Goal: Complete application form: Complete application form

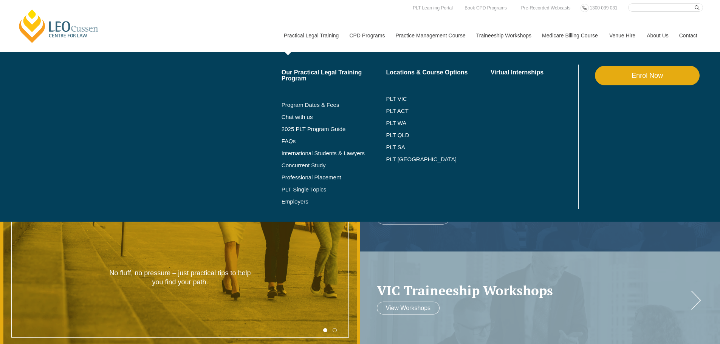
click at [326, 34] on link "Practical Legal Training" at bounding box center [311, 35] width 66 height 33
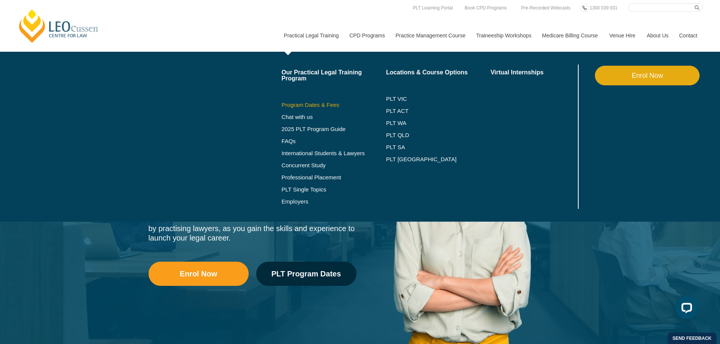
click at [309, 104] on link "Program Dates & Fees" at bounding box center [334, 105] width 105 height 6
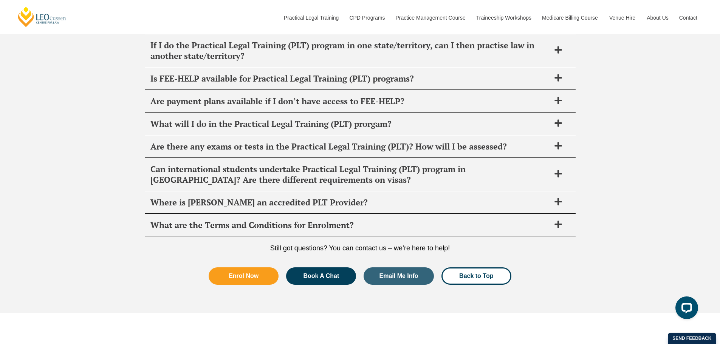
scroll to position [3088, 0]
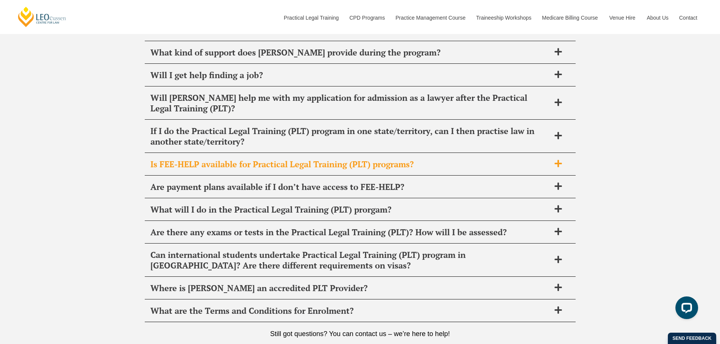
click at [565, 159] on span at bounding box center [558, 163] width 16 height 9
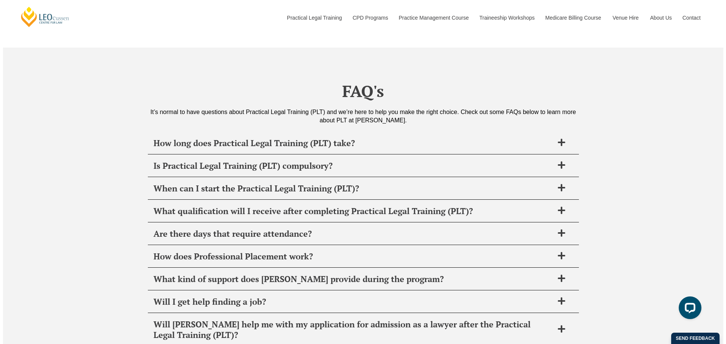
scroll to position [3050, 0]
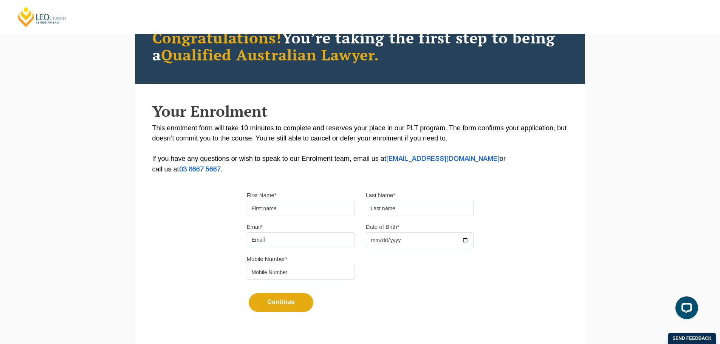
scroll to position [165, 0]
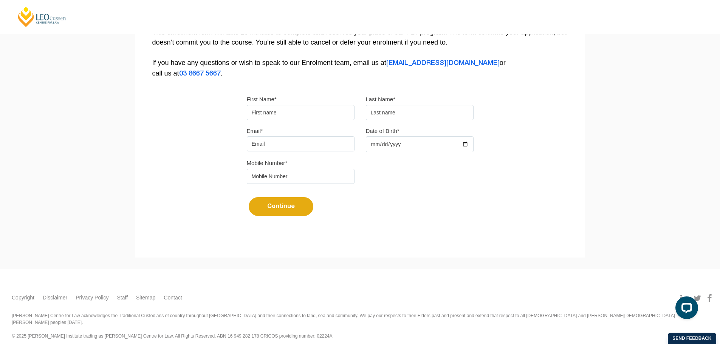
click at [286, 119] on div "First Name* Last Name*" at bounding box center [360, 110] width 238 height 32
click at [288, 107] on input "First Name*" at bounding box center [301, 112] width 108 height 15
type input "Dean"
click at [410, 111] on input "text" at bounding box center [420, 112] width 108 height 15
type input "joske (test)"
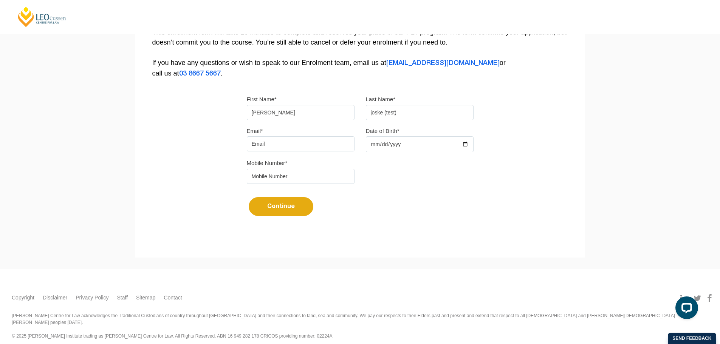
click at [283, 136] on input "Email*" at bounding box center [301, 143] width 108 height 15
click at [406, 145] on input "Date of Birth*" at bounding box center [420, 144] width 108 height 16
click at [396, 176] on div "Mobile Number*" at bounding box center [360, 174] width 238 height 32
click at [315, 145] on input "deanjoske@gmail.com" at bounding box center [301, 143] width 108 height 15
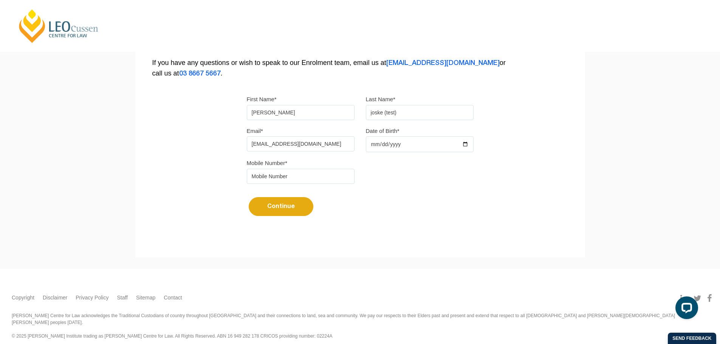
drag, startPoint x: 309, startPoint y: 146, endPoint x: 221, endPoint y: 141, distance: 87.8
click at [241, 144] on div "Email* deanjoske@gmail.com" at bounding box center [300, 139] width 119 height 26
paste input ".joske@hot"
type input "d.joske@hotmail.com"
click at [420, 142] on input "Date of Birth*" at bounding box center [420, 144] width 108 height 16
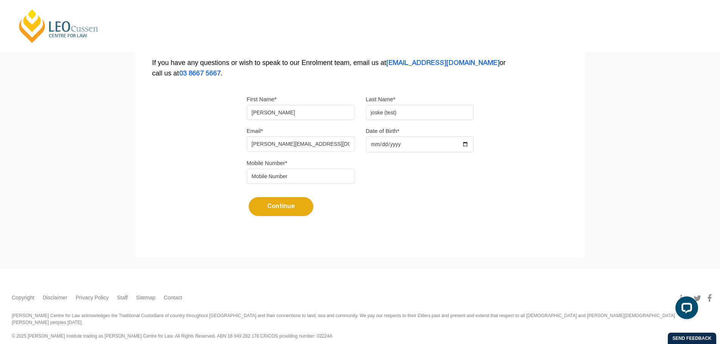
click at [405, 148] on input "Date of Birth*" at bounding box center [420, 144] width 108 height 16
click at [375, 142] on input "Date of Birth*" at bounding box center [420, 144] width 108 height 16
drag, startPoint x: 392, startPoint y: 149, endPoint x: 392, endPoint y: 160, distance: 11.7
click at [392, 158] on div "Email* d.joske@hotmail.com Date of Birth*" at bounding box center [360, 142] width 238 height 33
click at [375, 148] on input "Date of Birth*" at bounding box center [420, 144] width 108 height 16
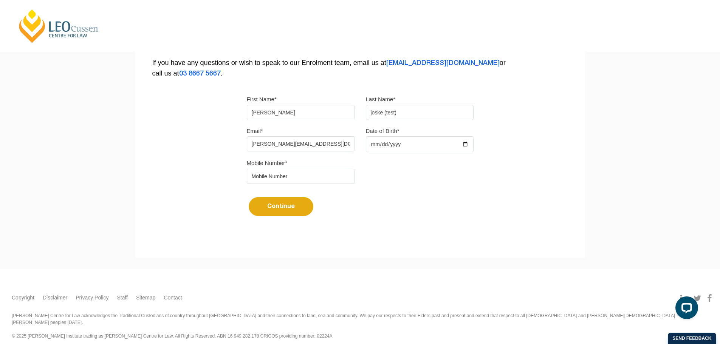
click at [374, 142] on input "Date of Birth*" at bounding box center [420, 144] width 108 height 16
type input "2025-08-27"
click at [542, 152] on div "Please note that your information is saved on our server as you enter it. Congr…" at bounding box center [360, 66] width 450 height 337
click at [278, 180] on input "tel" at bounding box center [301, 176] width 108 height 15
type input "0400000000"
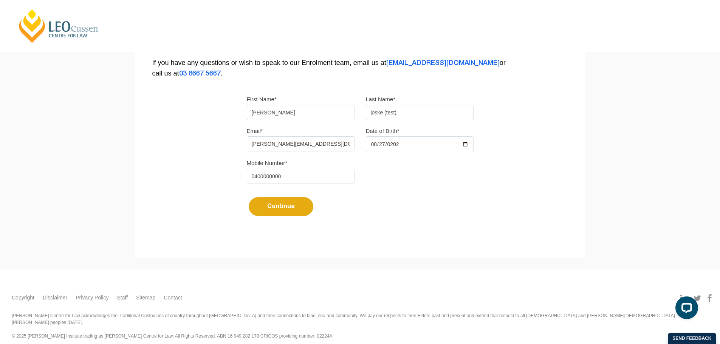
click at [373, 190] on form "First Name* Dean Last Name* joske (test) Email* d.joske@hotmail.com Date of Bir…" at bounding box center [360, 159] width 227 height 152
click at [282, 210] on button "Continue" at bounding box center [281, 206] width 65 height 19
select select
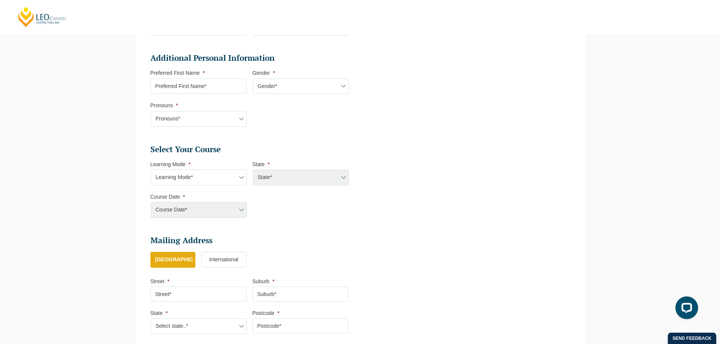
scroll to position [254, 0]
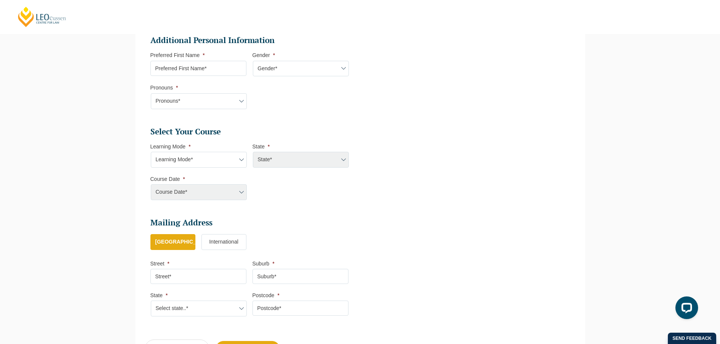
click at [282, 156] on div "State* ACT/NSW National (ACT/NSW, VIC, QLD, SA, WA) QLD SA VIC WA MAD GAD ABL" at bounding box center [300, 160] width 96 height 16
click at [206, 162] on select "Learning Mode* Online Full Time Learning Online Part Time Learning Blended Full…" at bounding box center [199, 160] width 96 height 16
click at [242, 139] on ul "Select Your Course This field is hidden when viewing the form Only for Flinder …" at bounding box center [252, 151] width 204 height 49
click at [288, 155] on div "State* ACT/NSW National (ACT/NSW, VIC, QLD, SA, WA) QLD SA VIC WA MAD GAD ABL" at bounding box center [300, 160] width 96 height 16
click at [220, 157] on select "Learning Mode* Online Full Time Learning Online Part Time Learning Blended Full…" at bounding box center [199, 160] width 96 height 16
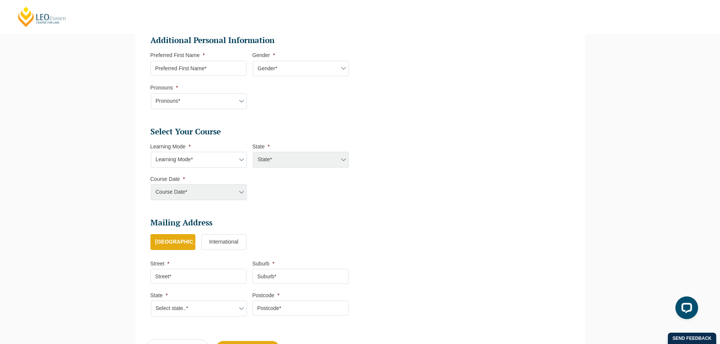
drag, startPoint x: 220, startPoint y: 157, endPoint x: 236, endPoint y: 147, distance: 19.0
click at [220, 157] on select "Learning Mode* Online Full Time Learning Online Part Time Learning Blended Full…" at bounding box center [199, 160] width 96 height 16
click at [290, 121] on ul "Personal Information First Name * Dean Last Name * joske (test) Date of Birth *…" at bounding box center [252, 101] width 204 height 446
click at [213, 68] on input "Preferred First Name *" at bounding box center [198, 68] width 96 height 15
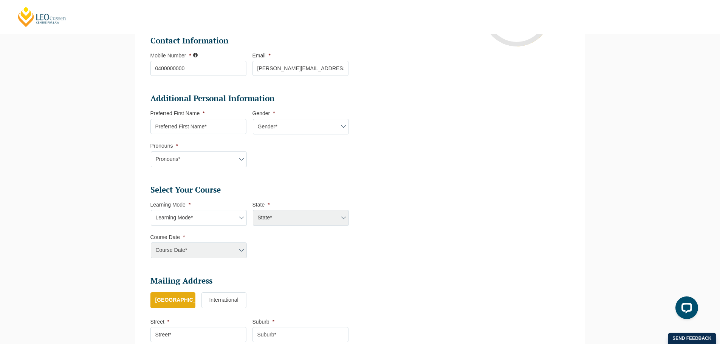
scroll to position [103, 0]
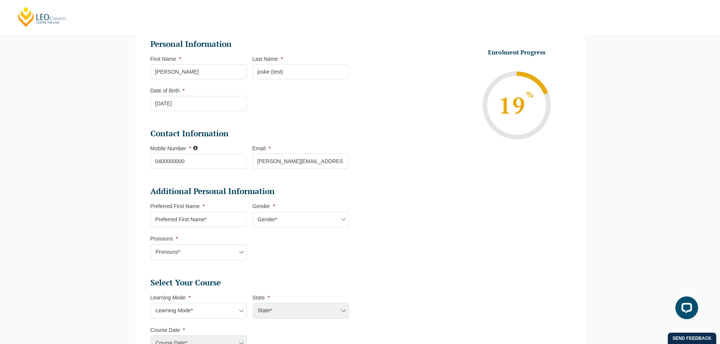
click at [201, 222] on input "Preferred First Name *" at bounding box center [198, 219] width 96 height 15
type input "Dean"
click at [275, 215] on select "Gender* Male Female Nonbinary Intersex Prefer not to disclose Other" at bounding box center [301, 220] width 96 height 16
select select "Male"
click at [253, 212] on select "Gender* Male Female Nonbinary Intersex Prefer not to disclose Other" at bounding box center [301, 220] width 96 height 16
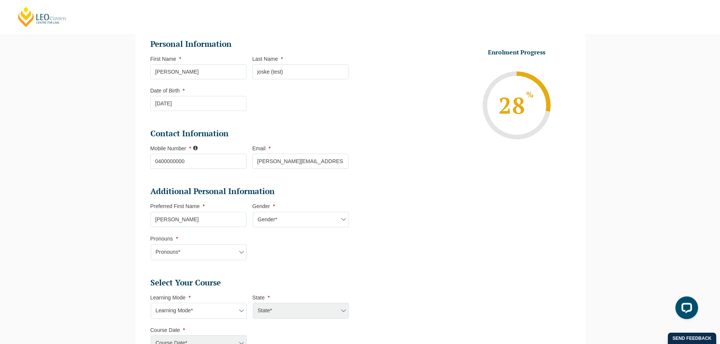
click at [206, 254] on select "Pronouns* She/Her/Hers He/Him/His They/Them/Theirs Other Prefer not to disclose" at bounding box center [199, 253] width 96 height 16
select select "He/Him/His"
click at [151, 245] on select "Pronouns* She/Her/Hers He/Him/His They/Them/Theirs Other Prefer not to disclose" at bounding box center [199, 253] width 96 height 16
click at [317, 274] on ul "Personal Information First Name * Dean Last Name * joske (test) Date of Birth *…" at bounding box center [252, 252] width 204 height 446
click at [203, 308] on select "Learning Mode* Online Full Time Learning Online Part Time Learning Blended Full…" at bounding box center [199, 311] width 96 height 16
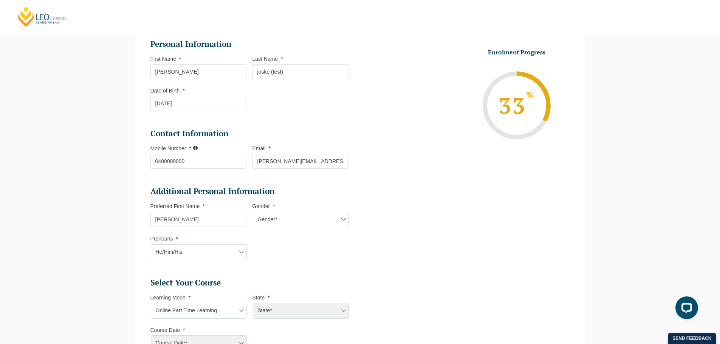
click at [151, 303] on select "Learning Mode* Online Full Time Learning Online Part Time Learning Blended Full…" at bounding box center [199, 311] width 96 height 16
click at [278, 309] on select "State* National (ACT/NSW, VIC, QLD, SA, WA)" at bounding box center [301, 311] width 96 height 16
drag, startPoint x: 274, startPoint y: 279, endPoint x: 250, endPoint y: 301, distance: 32.9
click at [270, 284] on h2 "Select Your Course" at bounding box center [249, 283] width 198 height 11
click at [221, 312] on select "Learning Mode* Online Full Time Learning Online Part Time Learning Blended Full…" at bounding box center [199, 311] width 96 height 16
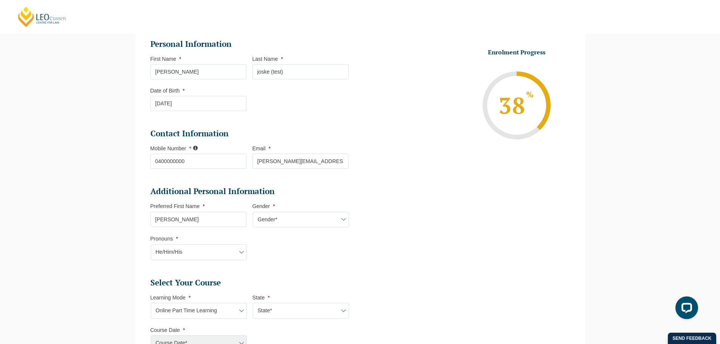
select select "Blended Full Time Learning"
click at [151, 303] on select "Learning Mode* Online Full Time Learning Online Part Time Learning Blended Full…" at bounding box center [199, 311] width 96 height 16
click at [303, 279] on ul "Personal Information First Name * Dean Last Name * joske (test) Date of Birth *…" at bounding box center [252, 257] width 204 height 456
click at [283, 311] on select "State* ACT/NSW QLD SA VIC WA" at bounding box center [301, 311] width 96 height 16
select select "QLD"
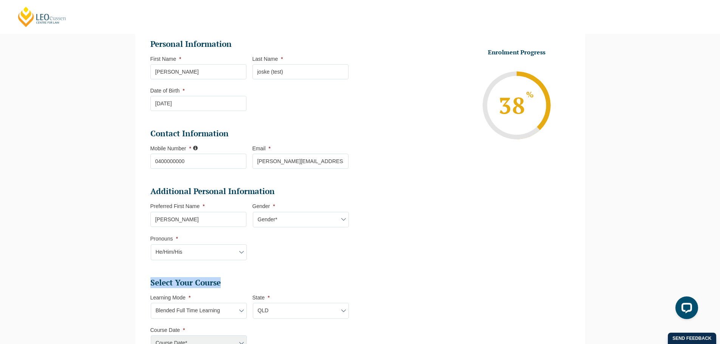
click at [253, 303] on select "State* ACT/NSW QLD SA VIC WA" at bounding box center [301, 311] width 96 height 16
drag, startPoint x: 230, startPoint y: 284, endPoint x: 227, endPoint y: 290, distance: 6.4
click at [230, 285] on h2 "Select Your Course" at bounding box center [249, 283] width 198 height 11
click at [315, 312] on select "State* ACT/NSW QLD SA VIC WA" at bounding box center [301, 311] width 96 height 16
click at [237, 293] on ul "Select Your Course This field is hidden when viewing the form Only for Flinder …" at bounding box center [252, 322] width 204 height 88
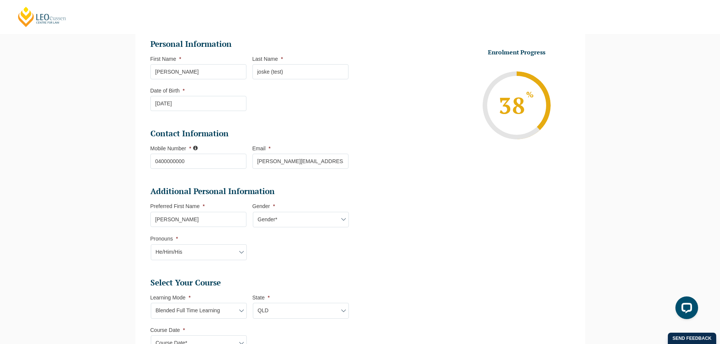
scroll to position [110, 0]
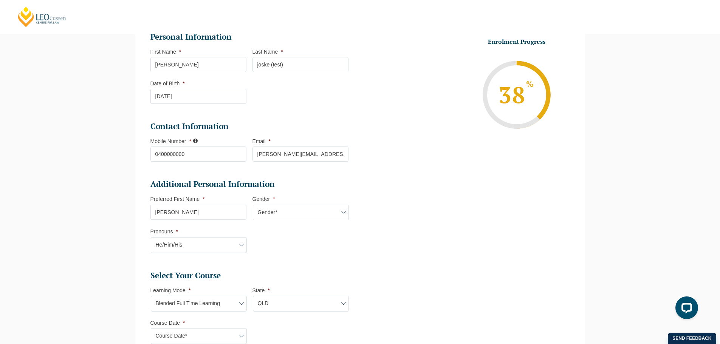
click at [216, 336] on select "Course Date* September 2025 (22-Sep-2025 to 20-Feb-2026) January 2026 (27-Jan-2…" at bounding box center [199, 336] width 96 height 16
select select "September 2025 (22-Sep-2025 to 20-Feb-2026)"
click at [151, 328] on select "Course Date* September 2025 (22-Sep-2025 to 20-Feb-2026) January 2026 (27-Jan-2…" at bounding box center [199, 336] width 96 height 16
type input "Intake 10 September 2025 FT"
type input "Practical Legal Training (QLD)"
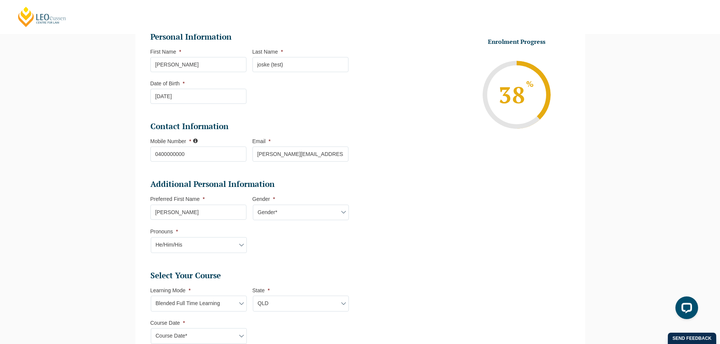
select select "QLD PLT (SEP) 2025 Full Time Blended"
click at [263, 275] on h2 "Select Your Course" at bounding box center [249, 276] width 198 height 11
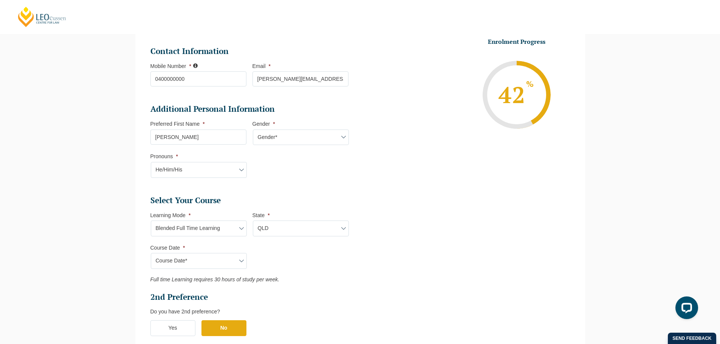
scroll to position [186, 0]
click at [223, 228] on select "Learning Mode* Online Full Time Learning Online Part Time Learning Blended Full…" at bounding box center [199, 228] width 96 height 16
click at [214, 228] on select "Learning Mode* Online Full Time Learning Online Part Time Learning Blended Full…" at bounding box center [199, 228] width 96 height 16
select select "Online Full Time Learning"
click at [151, 220] on select "Learning Mode* Online Full Time Learning Online Part Time Learning Blended Full…" at bounding box center [199, 228] width 96 height 16
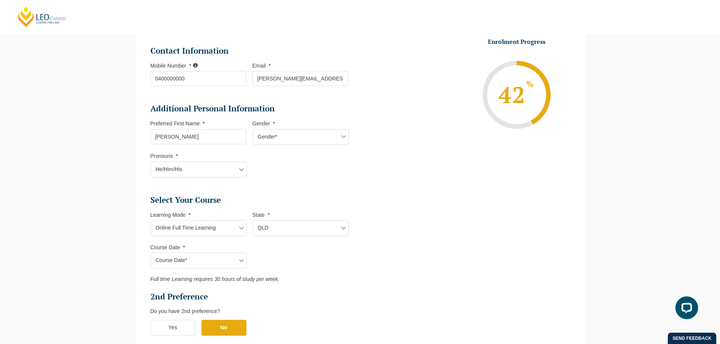
select select
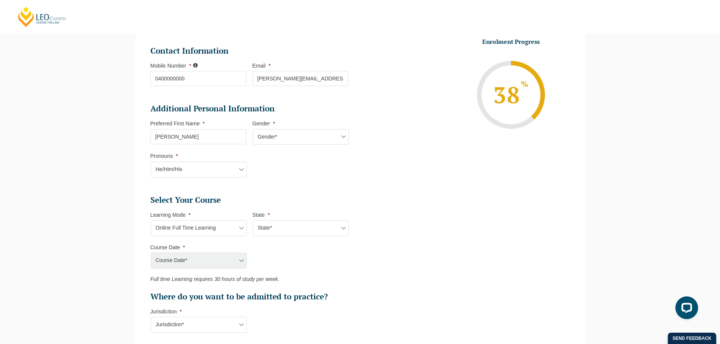
click at [278, 225] on select "State* National (ACT/NSW, VIC, QLD, SA, WA)" at bounding box center [301, 228] width 96 height 16
select select "National (ACT/NSW, VIC, QLD, SA, WA)"
click at [253, 220] on select "State* National (ACT/NSW, VIC, QLD, SA, WA)" at bounding box center [301, 228] width 96 height 16
click at [232, 234] on select "Learning Mode* Online Full Time Learning Online Part Time Learning Blended Full…" at bounding box center [199, 228] width 96 height 16
select select "Onsite Full Time Learning"
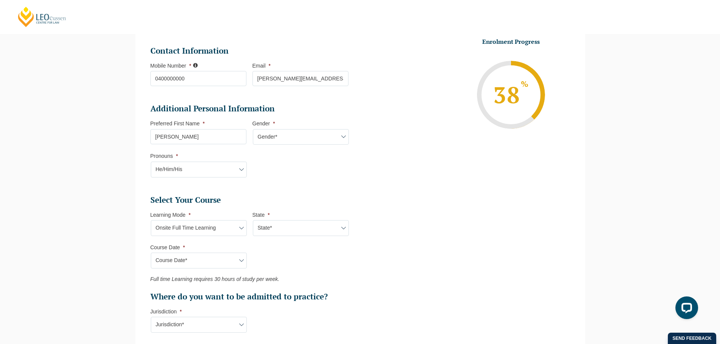
click at [151, 220] on select "Learning Mode* Online Full Time Learning Online Part Time Learning Blended Full…" at bounding box center [199, 228] width 96 height 16
select select
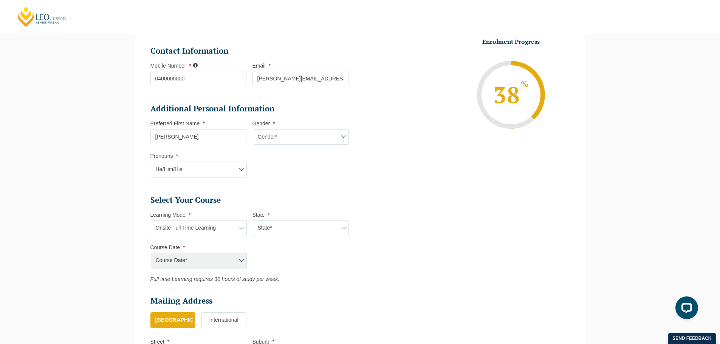
drag, startPoint x: 302, startPoint y: 193, endPoint x: 291, endPoint y: 201, distance: 13.2
click at [301, 194] on ul "Personal Information First Name * Dean Last Name * joske (test) Date of Birth *…" at bounding box center [252, 175] width 204 height 456
click at [219, 229] on select "Learning Mode* Online Full Time Learning Online Part Time Learning Blended Full…" at bounding box center [199, 228] width 96 height 16
select select "Blended Full Time Learning"
click at [151, 220] on select "Learning Mode* Online Full Time Learning Online Part Time Learning Blended Full…" at bounding box center [199, 228] width 96 height 16
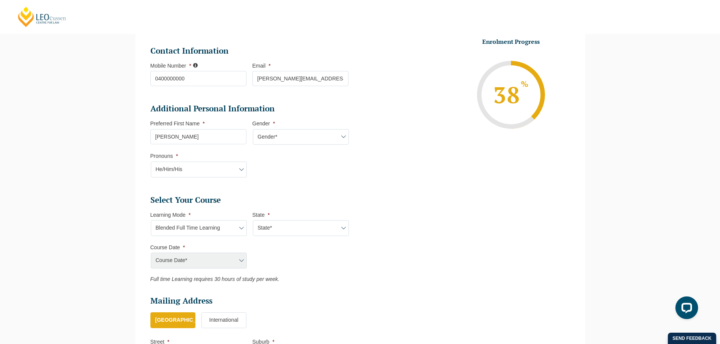
click at [283, 272] on ul "Select Your Course This field is hidden when viewing the form Only for Flinder …" at bounding box center [252, 239] width 204 height 88
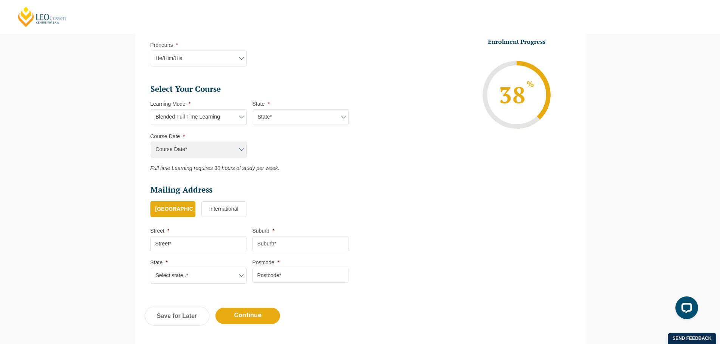
scroll to position [299, 0]
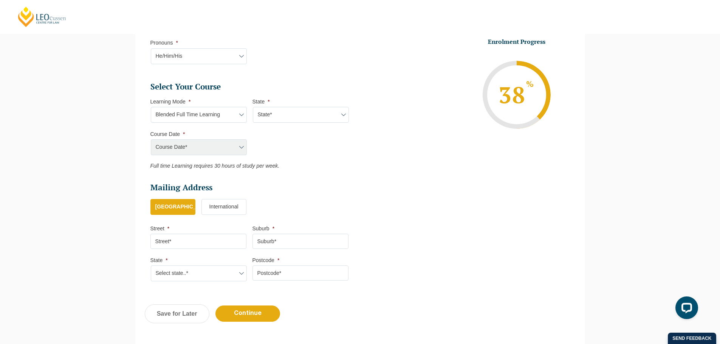
click at [186, 244] on input "Street *" at bounding box center [198, 241] width 96 height 15
drag, startPoint x: 373, startPoint y: 162, endPoint x: 377, endPoint y: 159, distance: 5.1
click at [374, 161] on ul "Personal Information First Name * Dean Last Name * joske (test) Date of Birth *…" at bounding box center [360, 57] width 431 height 466
click at [179, 239] on input "Street *" at bounding box center [198, 241] width 96 height 15
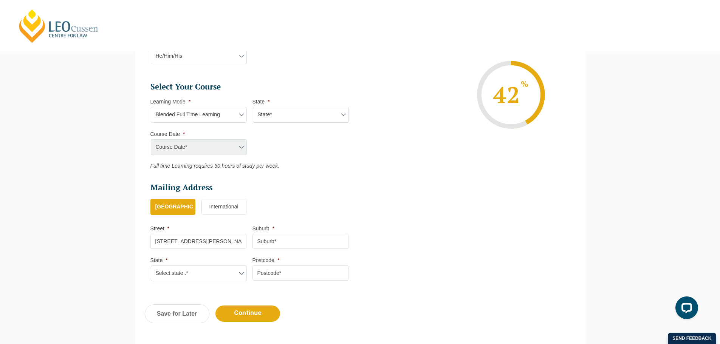
type input "15 william st"
type input "melbourne"
click at [208, 266] on select "Select state..* VIC WA QLD SA NSW NT ACT TAS" at bounding box center [199, 274] width 96 height 16
select select "VIC"
click at [151, 266] on select "Select state..* VIC WA QLD SA NSW NT ACT TAS" at bounding box center [199, 274] width 96 height 16
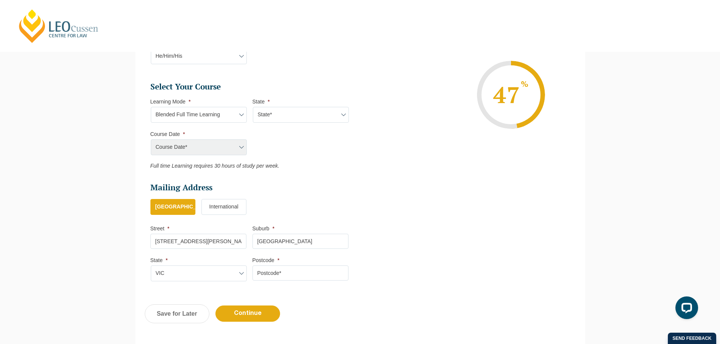
click at [300, 277] on input "Postcode *" at bounding box center [300, 273] width 96 height 15
type input "3335"
click at [455, 240] on ul "Personal Information First Name * Dean Last Name * joske (test) Date of Birth *…" at bounding box center [360, 57] width 431 height 466
click at [260, 307] on input "Continue" at bounding box center [247, 314] width 65 height 16
select select "Blended Full Time Learning"
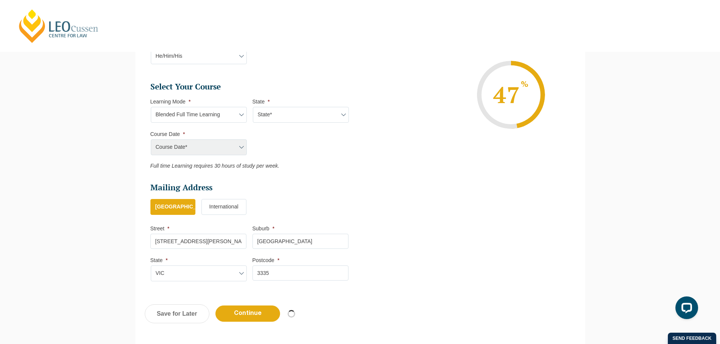
select select
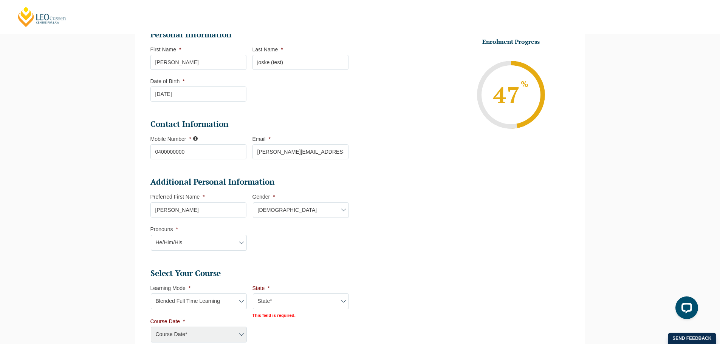
scroll to position [333, 0]
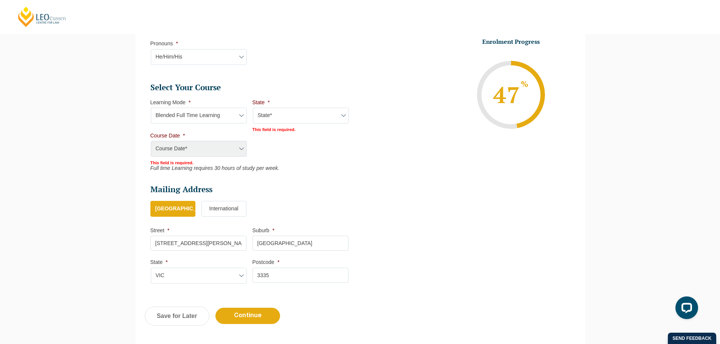
click at [298, 120] on select "State* ACT/NSW QLD SA VIC WA" at bounding box center [301, 116] width 96 height 16
select select "VIC"
click at [253, 108] on select "State* ACT/NSW QLD SA VIC WA" at bounding box center [301, 116] width 96 height 16
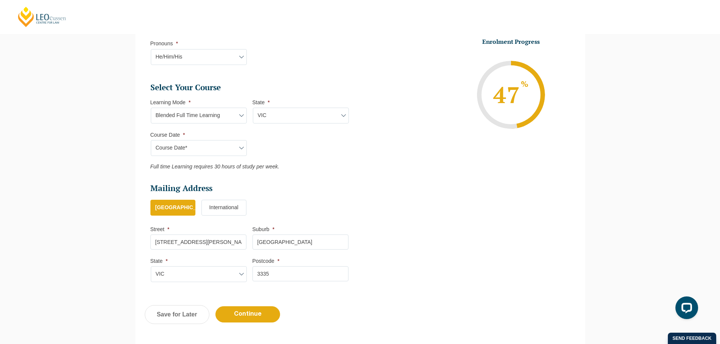
click at [211, 142] on select "Course Date* September 2025 (22-Sep-2025 to 20-Feb-2026) December 2025 (08-Dec-…" at bounding box center [199, 148] width 96 height 16
select select "January 2026 (27-Jan-2026 to 12-Jun-2026)"
click at [151, 140] on select "Course Date* September 2025 (22-Sep-2025 to 20-Feb-2026) December 2025 (08-Dec-…" at bounding box center [199, 148] width 96 height 16
type input "Intake 01 January 2026 FT"
type input "Practical Legal Training (VIC)"
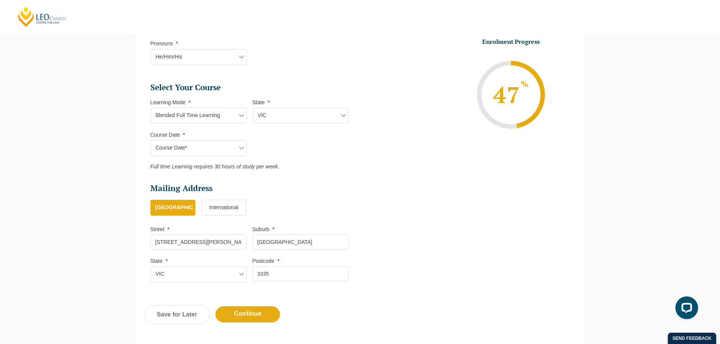
select select "VIC PLT (JAN) 2026 Full Time Blended"
drag, startPoint x: 399, startPoint y: 177, endPoint x: 333, endPoint y: 313, distance: 150.8
click at [399, 178] on ul "Personal Information First Name * Dean Last Name * joske (test) Date of Birth *…" at bounding box center [360, 58] width 431 height 466
click at [265, 311] on input "Continue" at bounding box center [247, 315] width 65 height 16
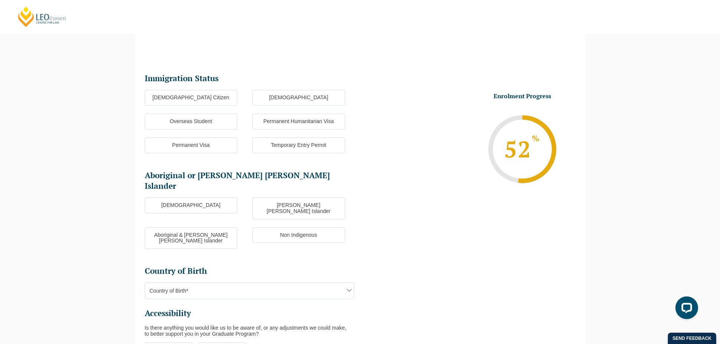
scroll to position [65, 0]
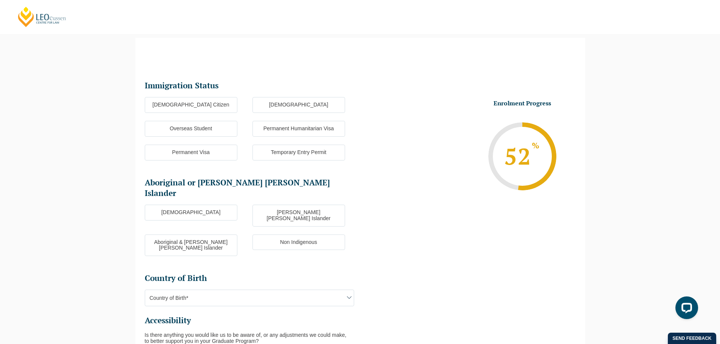
click at [207, 105] on label "Australian Citizen" at bounding box center [191, 105] width 93 height 16
click at [0, 0] on input "Australian Citizen" at bounding box center [0, 0] width 0 height 0
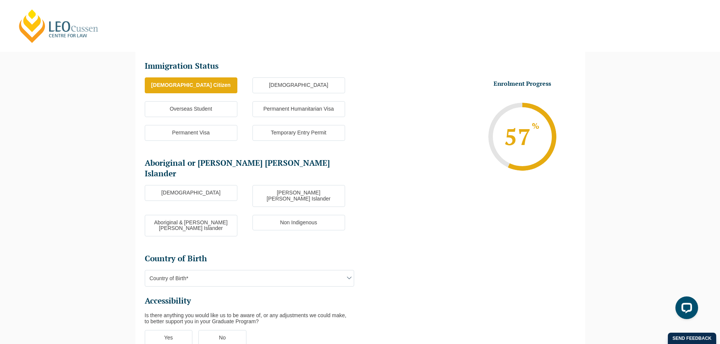
scroll to position [103, 0]
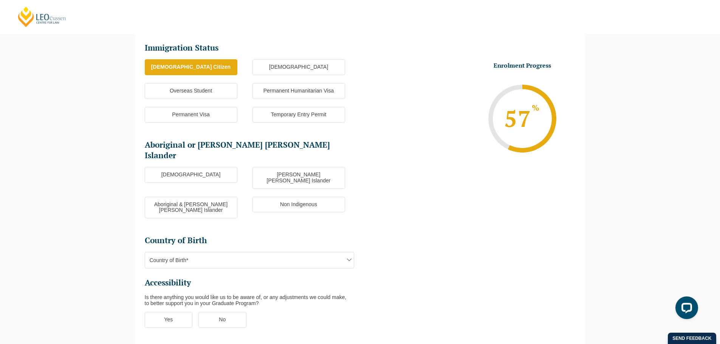
click at [286, 197] on label "Non Indigenous" at bounding box center [298, 205] width 93 height 16
click at [0, 0] on input "Non Indigenous" at bounding box center [0, 0] width 0 height 0
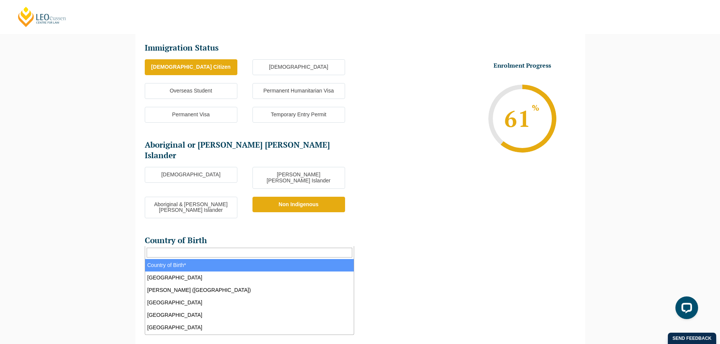
click at [218, 252] on span "Country of Birth*" at bounding box center [249, 260] width 209 height 16
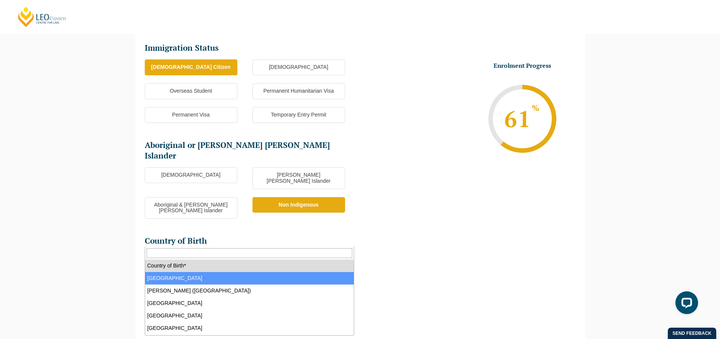
select select "Australia 1101"
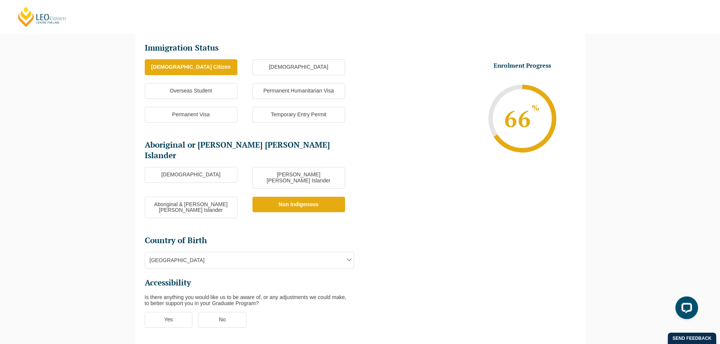
click at [433, 234] on ul "Immigration Status Immigration Status * Australian Citizen New Zealand Citizen …" at bounding box center [360, 190] width 431 height 297
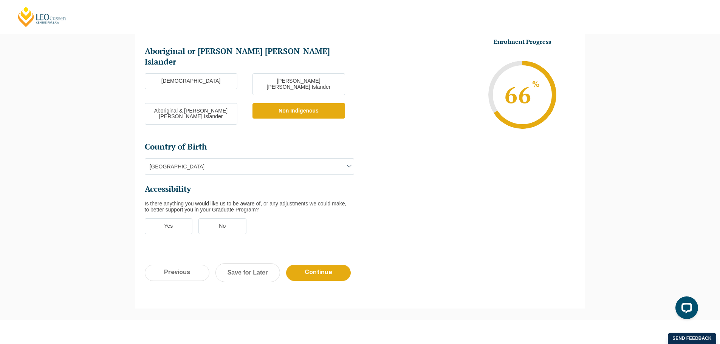
scroll to position [217, 0]
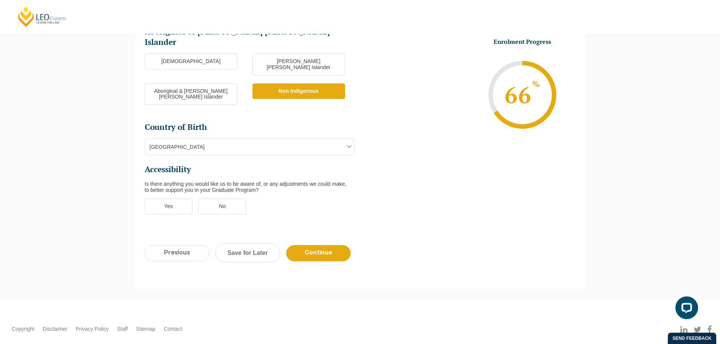
click at [236, 199] on label "No" at bounding box center [222, 207] width 48 height 16
click at [0, 0] on input "No" at bounding box center [0, 0] width 0 height 0
click at [352, 199] on ul "Yes No" at bounding box center [252, 211] width 215 height 24
click at [173, 199] on label "Yes" at bounding box center [169, 207] width 48 height 16
click at [0, 0] on input "Yes" at bounding box center [0, 0] width 0 height 0
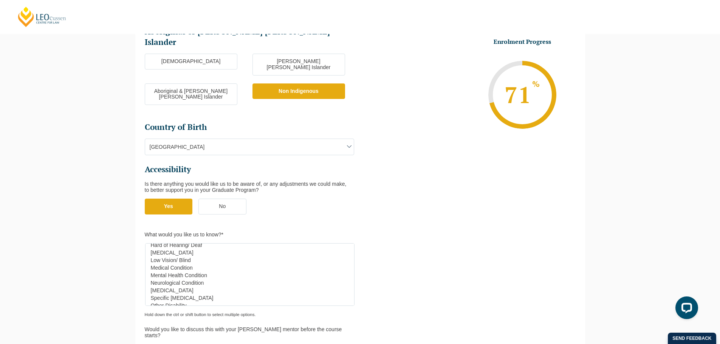
scroll to position [0, 0]
click at [216, 199] on label "No" at bounding box center [222, 207] width 48 height 16
click at [0, 0] on input "No" at bounding box center [0, 0] width 0 height 0
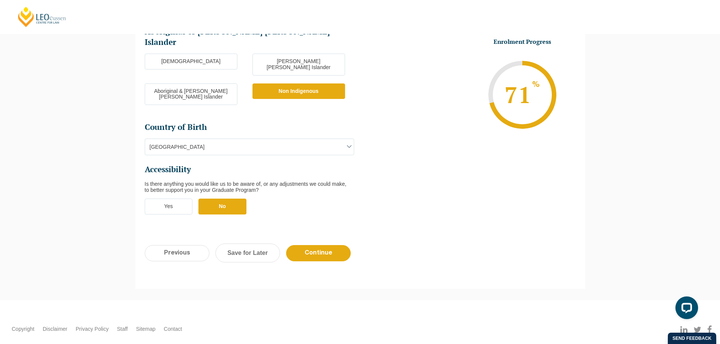
drag, startPoint x: 384, startPoint y: 187, endPoint x: 342, endPoint y: 214, distance: 49.7
click at [383, 190] on ul "Immigration Status Immigration Status * Australian Citizen New Zealand Citizen …" at bounding box center [360, 76] width 431 height 297
click at [317, 245] on input "Continue" at bounding box center [318, 253] width 65 height 16
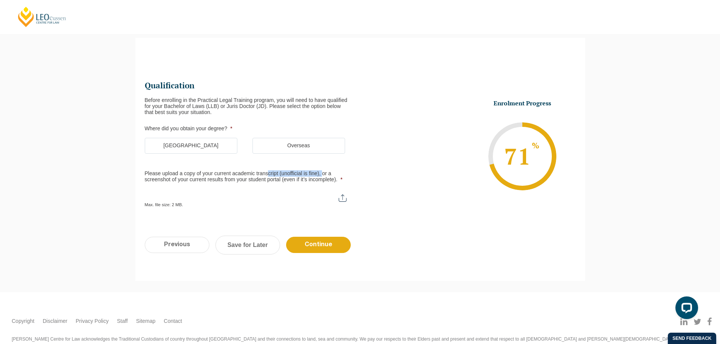
drag, startPoint x: 268, startPoint y: 175, endPoint x: 323, endPoint y: 175, distance: 54.8
click at [323, 175] on label "Please upload a copy of your current academic transcript (unofficial is fine), …" at bounding box center [249, 177] width 209 height 12
click at [324, 174] on label "Please upload a copy of your current academic transcript (unofficial is fine), …" at bounding box center [249, 177] width 209 height 12
click at [324, 189] on input "Please upload a copy of your current academic transcript (unofficial is fine), …" at bounding box center [249, 195] width 209 height 13
click at [200, 150] on label "Australia" at bounding box center [191, 146] width 93 height 16
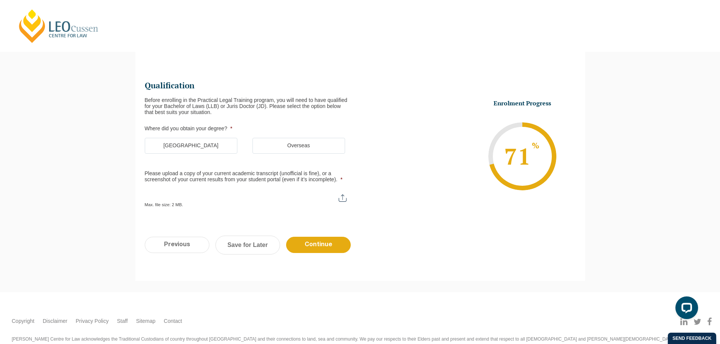
click at [0, 0] on input "Australia" at bounding box center [0, 0] width 0 height 0
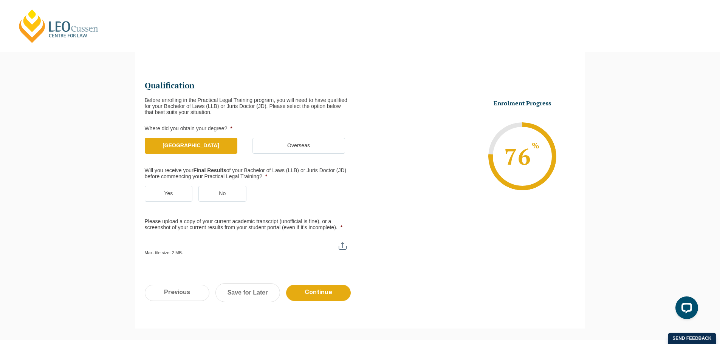
click at [311, 118] on ul "Qualification Before enrolling in the Practical Legal Training program, you wil…" at bounding box center [252, 168] width 215 height 175
click at [237, 194] on label "No" at bounding box center [222, 194] width 48 height 16
click at [0, 0] on input "No" at bounding box center [0, 0] width 0 height 0
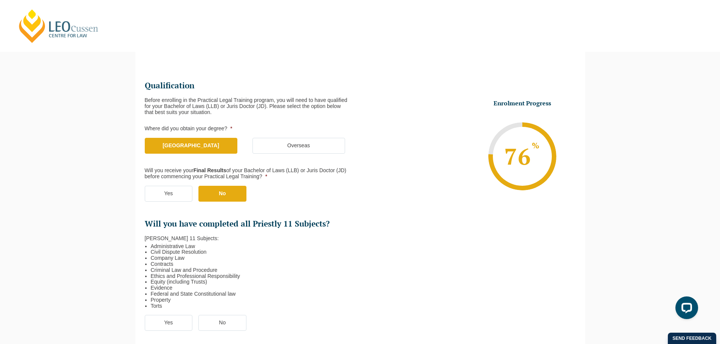
click at [423, 189] on li "Enrolment Progress 76 % Form Progress Download Course Guide enrolment@leocussen…" at bounding box center [467, 156] width 215 height 114
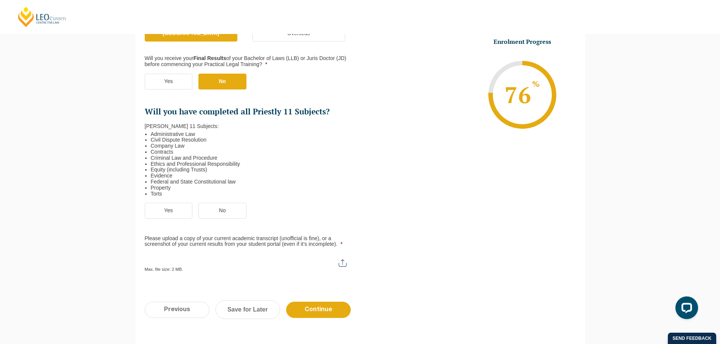
scroll to position [179, 0]
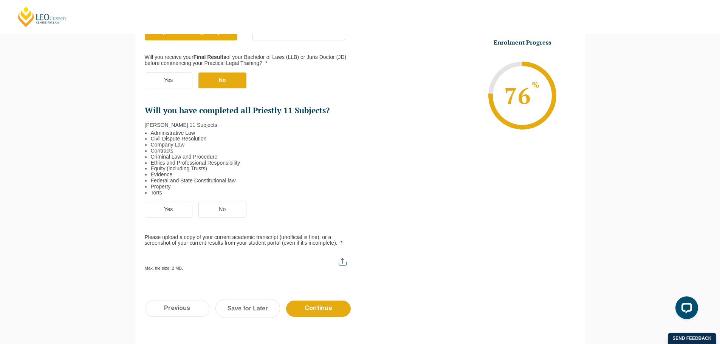
click at [215, 211] on label "No" at bounding box center [222, 210] width 48 height 16
click at [0, 0] on input "No" at bounding box center [0, 0] width 0 height 0
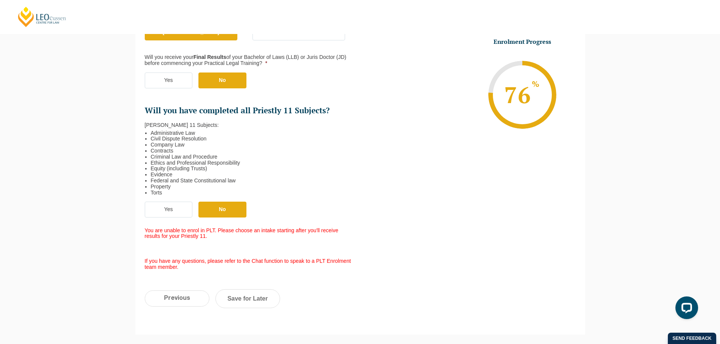
click at [175, 211] on label "Yes" at bounding box center [169, 210] width 48 height 16
click at [0, 0] on input "Yes" at bounding box center [0, 0] width 0 height 0
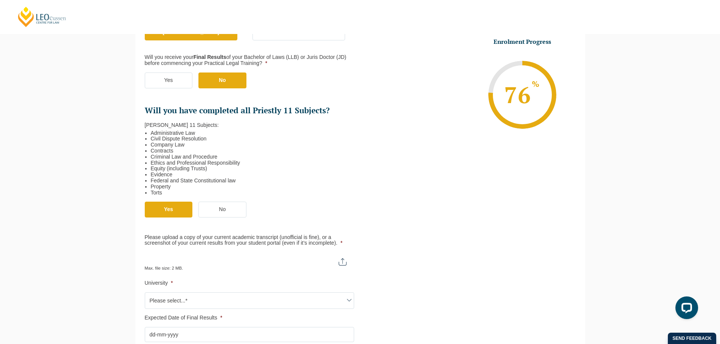
click at [402, 184] on ul "Qualification Before enrolling in the Practical Legal Training program, you wil…" at bounding box center [360, 154] width 431 height 376
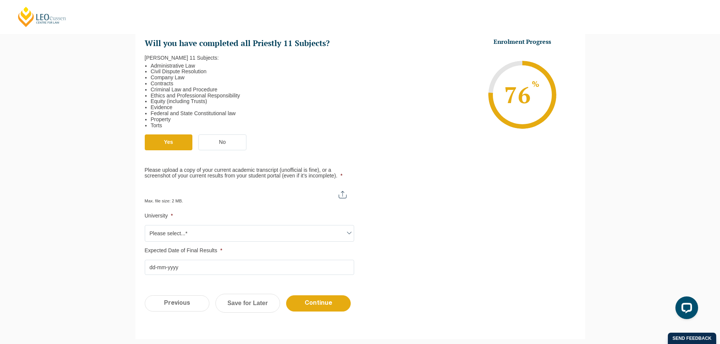
scroll to position [254, 0]
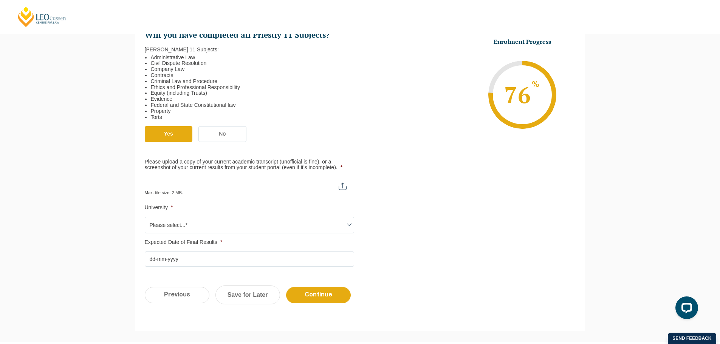
click at [317, 215] on li "University * Please select...* Australian Catholic University Australian Nation…" at bounding box center [252, 219] width 215 height 29
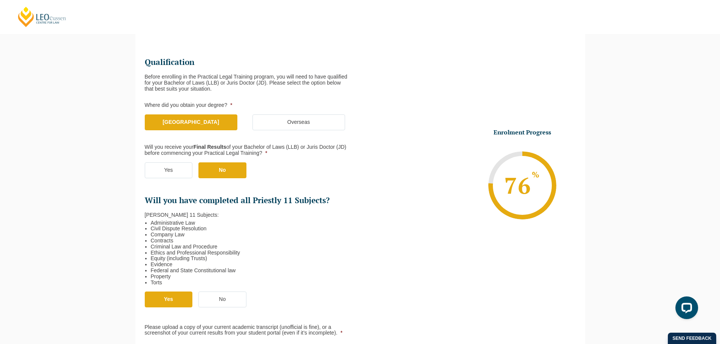
scroll to position [0, 0]
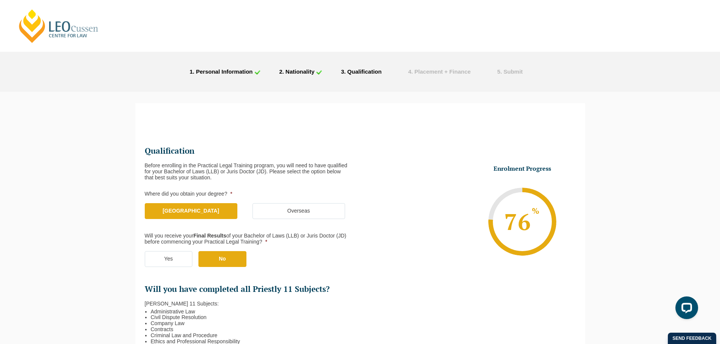
click at [164, 261] on label "Yes" at bounding box center [169, 259] width 48 height 16
click at [0, 0] on input "Yes" at bounding box center [0, 0] width 0 height 0
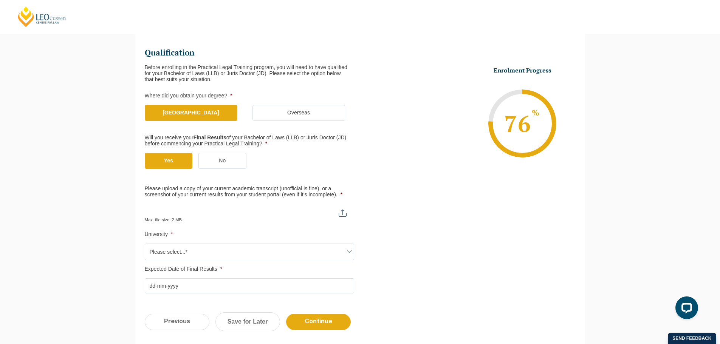
scroll to position [198, 0]
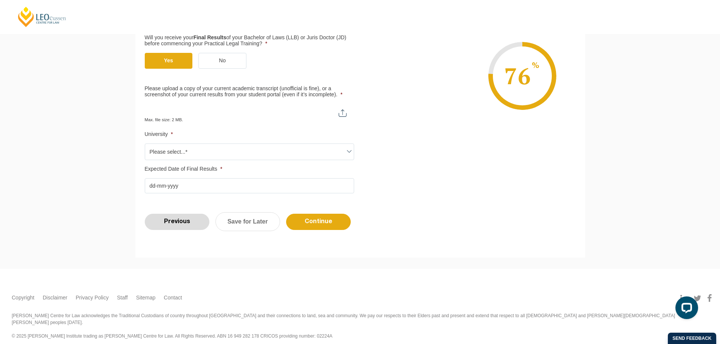
click at [173, 225] on input "Previous" at bounding box center [177, 222] width 65 height 16
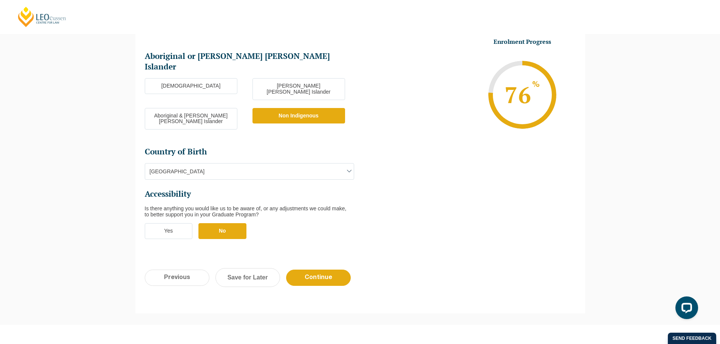
scroll to position [225, 0]
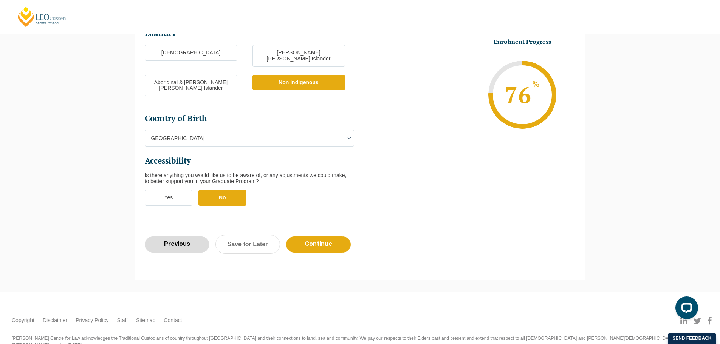
click at [174, 237] on input "Previous" at bounding box center [177, 245] width 65 height 16
select select "Blended Full Time Learning"
select select "VIC"
select select
select select "January 2026 (27-Jan-2026 to 12-Jun-2026)"
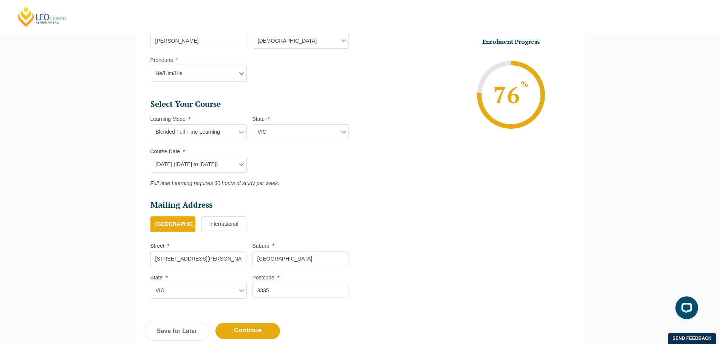
scroll to position [292, 0]
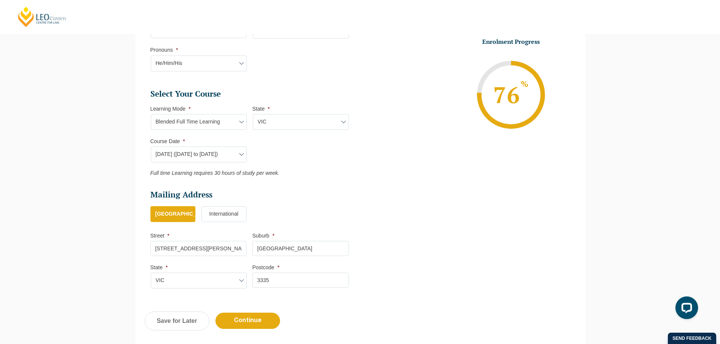
click at [189, 156] on select "Course Date* September 2025 (22-Sep-2025 to 20-Feb-2026) December 2025 (08-Dec-…" at bounding box center [199, 155] width 96 height 16
click at [216, 119] on select "Learning Mode* Online Full Time Learning Online Part Time Learning Blended Full…" at bounding box center [199, 122] width 96 height 16
click at [278, 150] on ul "Select Your Course This field is hidden when viewing the form Only for Flinder …" at bounding box center [252, 133] width 204 height 88
click at [239, 126] on select "Learning Mode* Online Full Time Learning Online Part Time Learning Blended Full…" at bounding box center [199, 122] width 96 height 16
select select "Online Part Time Learning"
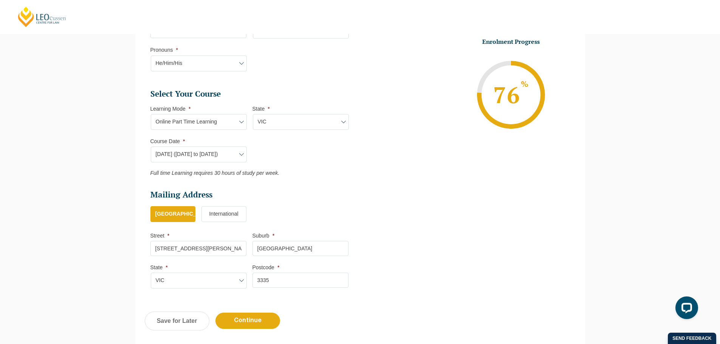
click at [151, 114] on select "Learning Mode* Online Full Time Learning Online Part Time Learning Blended Full…" at bounding box center [199, 122] width 96 height 16
select select
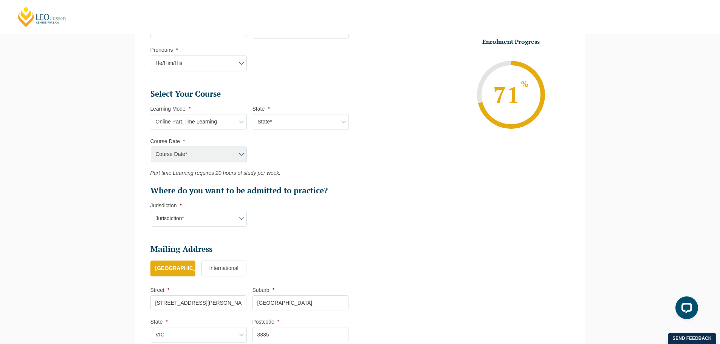
click at [283, 120] on select "State* National (ACT/NSW, VIC, QLD, SA, WA)" at bounding box center [301, 122] width 96 height 16
select select "National (ACT/NSW, VIC, QLD, SA, WA)"
click at [253, 114] on select "State* National (ACT/NSW, VIC, QLD, SA, WA)" at bounding box center [301, 122] width 96 height 16
click at [225, 155] on select "Course Date* September 2025 (08-Sep-2025 to 17-Apr-2026) January 2026 (27-Jan-2…" at bounding box center [199, 155] width 96 height 16
click at [230, 123] on select "Learning Mode* Online Full Time Learning Online Part Time Learning Blended Full…" at bounding box center [199, 122] width 96 height 16
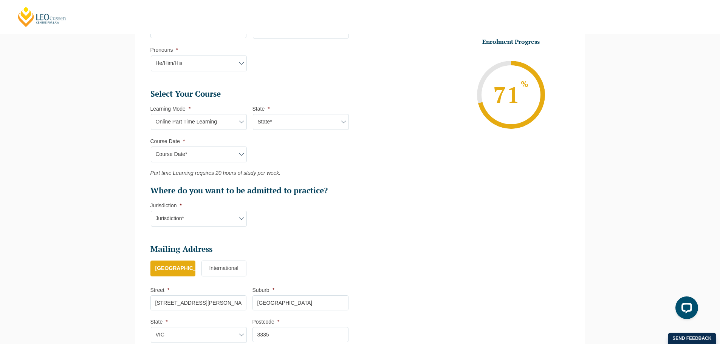
select select "Online Full Time Learning"
click at [151, 114] on select "Learning Mode* Online Full Time Learning Online Part Time Learning Blended Full…" at bounding box center [199, 122] width 96 height 16
select select
click at [300, 113] on li "State * State* National (ACT/NSW, VIC, QLD, SA, WA)" at bounding box center [303, 117] width 102 height 25
click at [299, 118] on select "State* National (ACT/NSW, VIC, QLD, SA, WA)" at bounding box center [301, 122] width 96 height 16
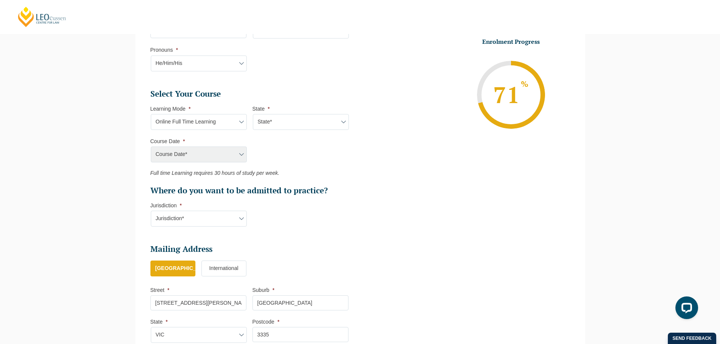
click at [235, 120] on select "Learning Mode* Online Full Time Learning Online Part Time Learning Blended Full…" at bounding box center [199, 122] width 96 height 16
select select "Onsite Full Time Learning"
click at [151, 114] on select "Learning Mode* Online Full Time Learning Online Part Time Learning Blended Full…" at bounding box center [199, 122] width 96 height 16
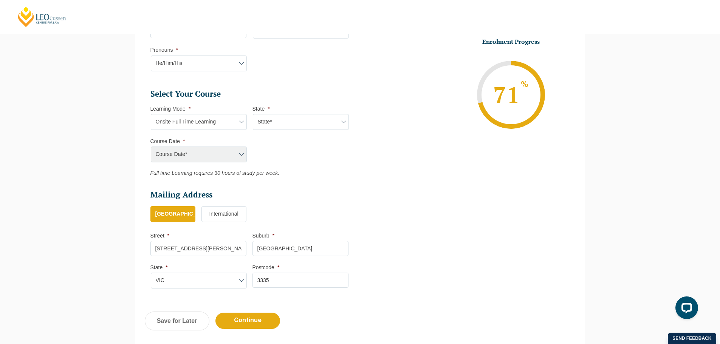
drag, startPoint x: 270, startPoint y: 128, endPoint x: 273, endPoint y: 121, distance: 8.0
click at [270, 128] on select "State* VIC" at bounding box center [301, 122] width 96 height 16
select select "VIC"
click at [253, 114] on select "State* VIC" at bounding box center [301, 122] width 96 height 16
click at [216, 159] on select "Course Date* January 2026 (27-Jan-2026 to 12-Jun-2026) August 2026 (03-Aug-2026…" at bounding box center [199, 155] width 96 height 16
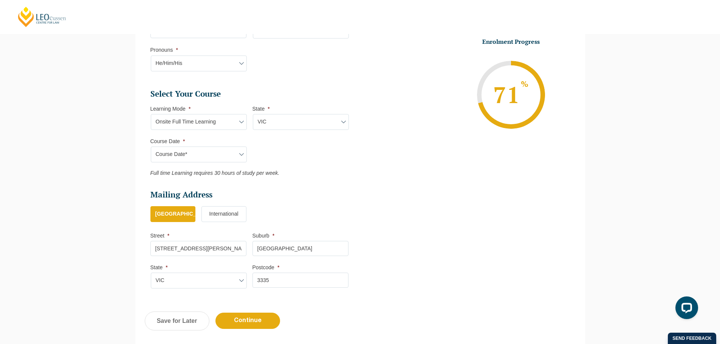
click at [338, 165] on ul "Select Your Course This field is hidden when viewing the form Only for Flinder …" at bounding box center [252, 133] width 204 height 88
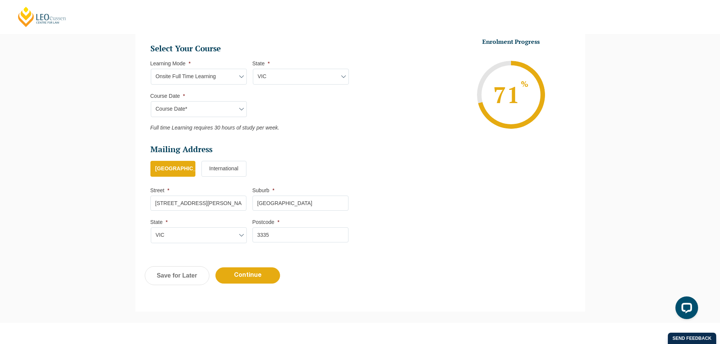
scroll to position [392, 0]
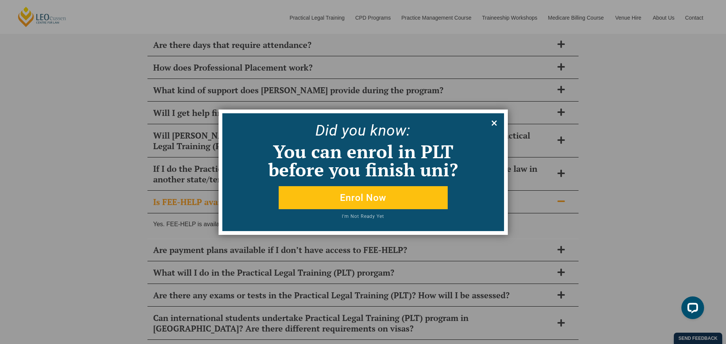
click at [497, 124] on icon at bounding box center [494, 123] width 8 height 8
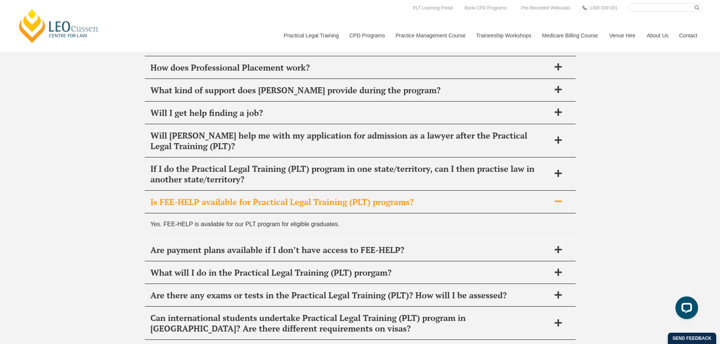
click at [685, 34] on link "Contact" at bounding box center [688, 35] width 29 height 33
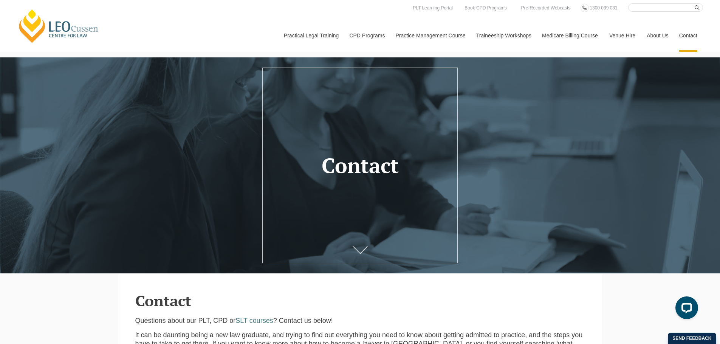
click at [719, 17] on header "[PERSON_NAME] Centre for Law Search here Practical Legal Training Our Practical…" at bounding box center [360, 26] width 720 height 52
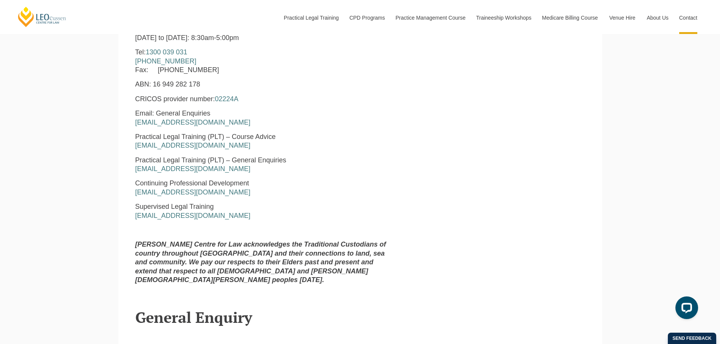
scroll to position [416, 0]
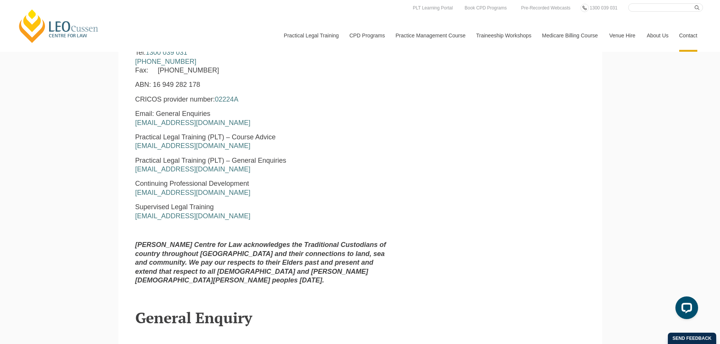
click at [489, 184] on div "[PERSON_NAME] Centre for Law [STREET_ADDRESS][PERSON_NAME] Business Hours: [DAT…" at bounding box center [360, 134] width 461 height 313
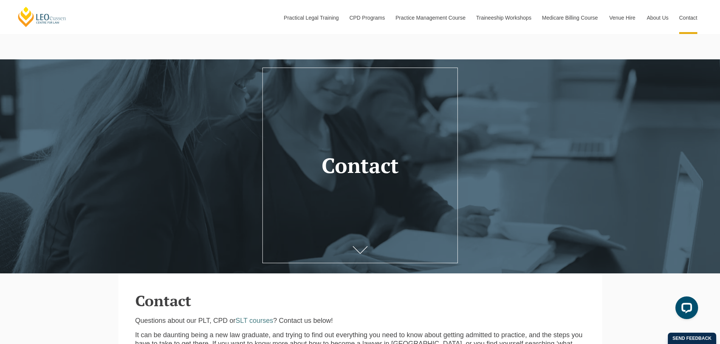
scroll to position [302, 0]
